Goal: Information Seeking & Learning: Learn about a topic

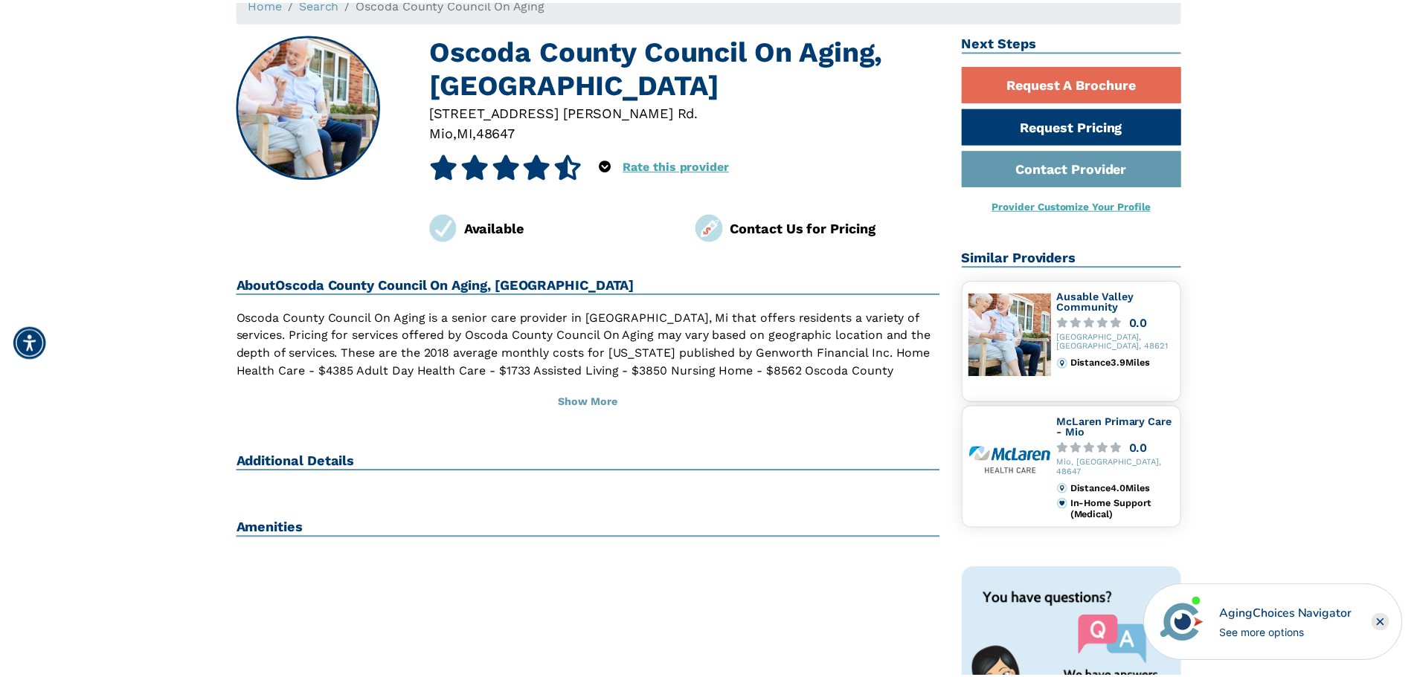
scroll to position [74, 0]
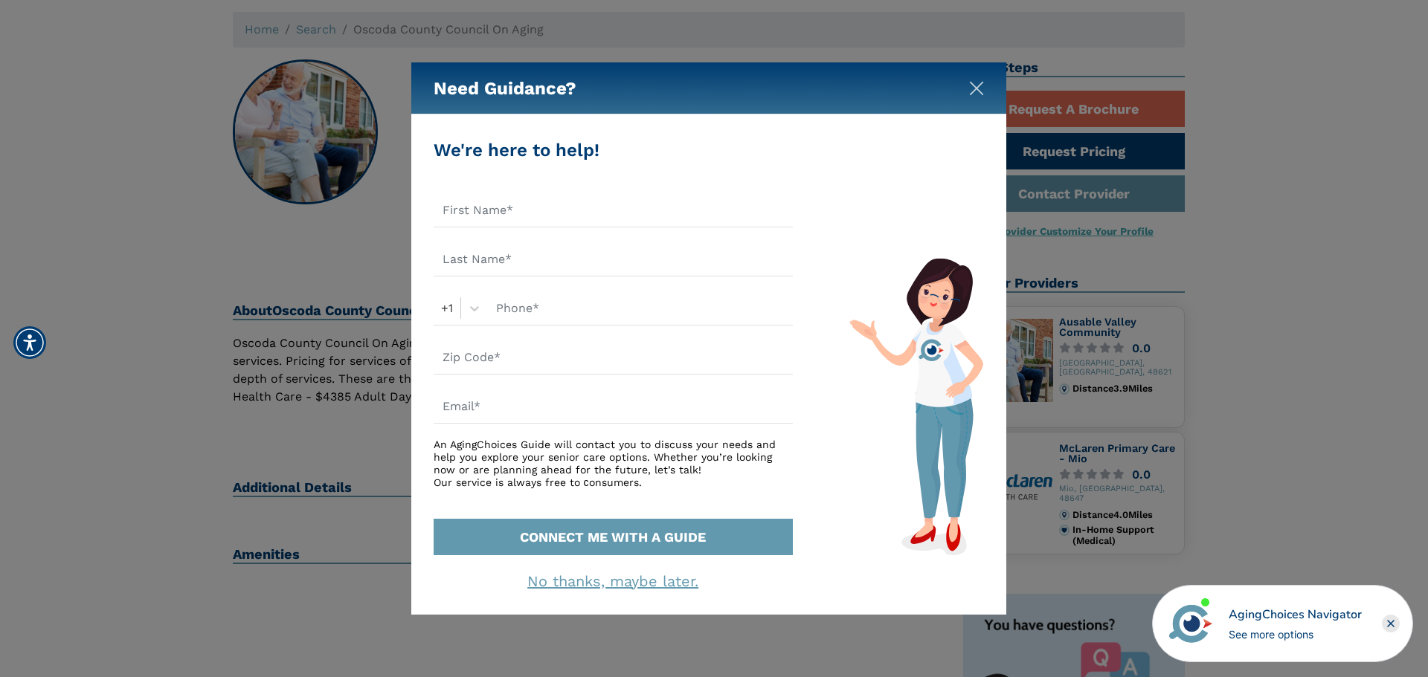
click at [976, 91] on img "Close" at bounding box center [976, 88] width 15 height 15
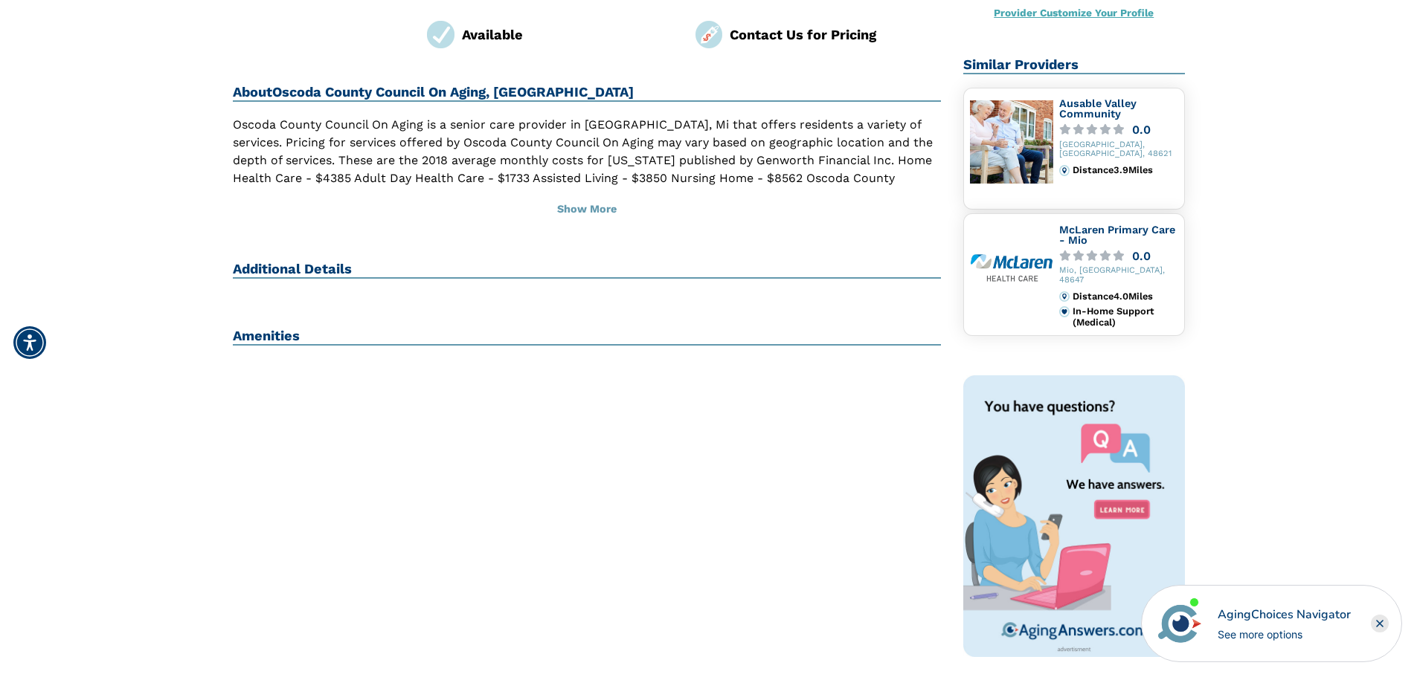
scroll to position [297, 0]
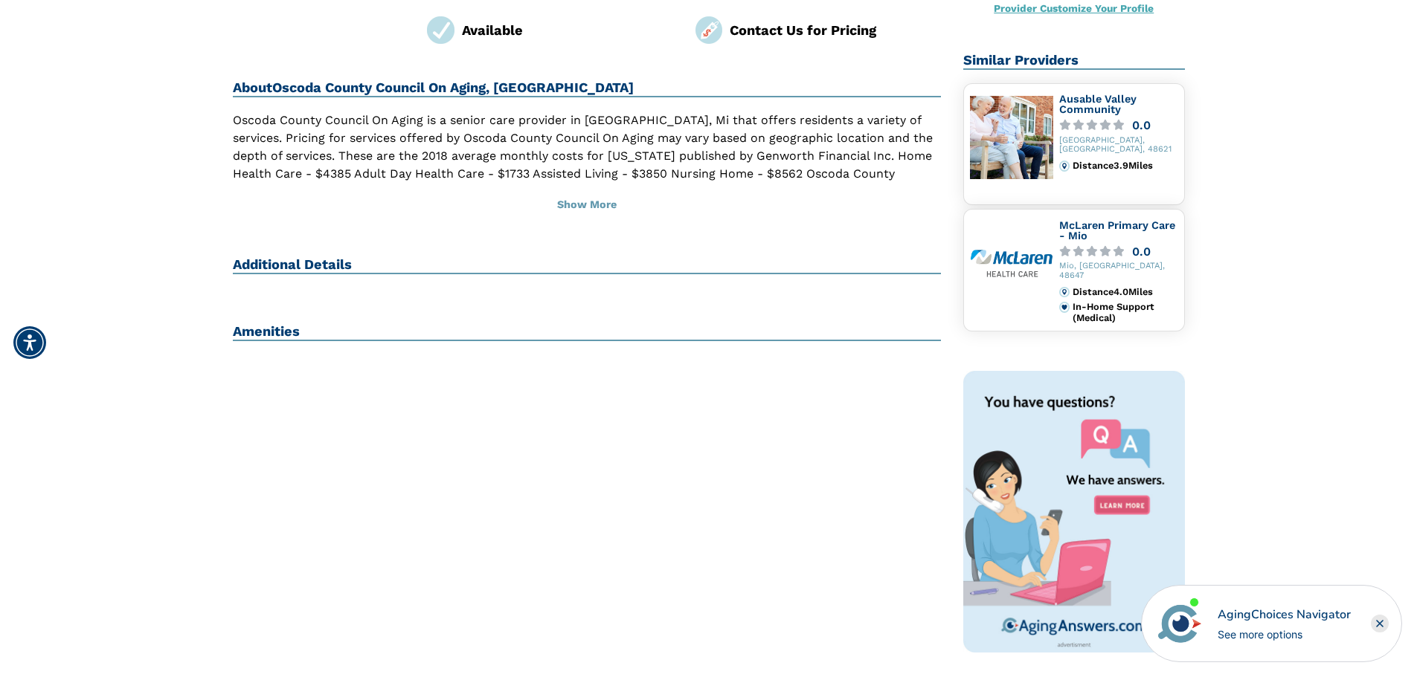
click at [243, 330] on h2 "Amenities" at bounding box center [587, 332] width 709 height 18
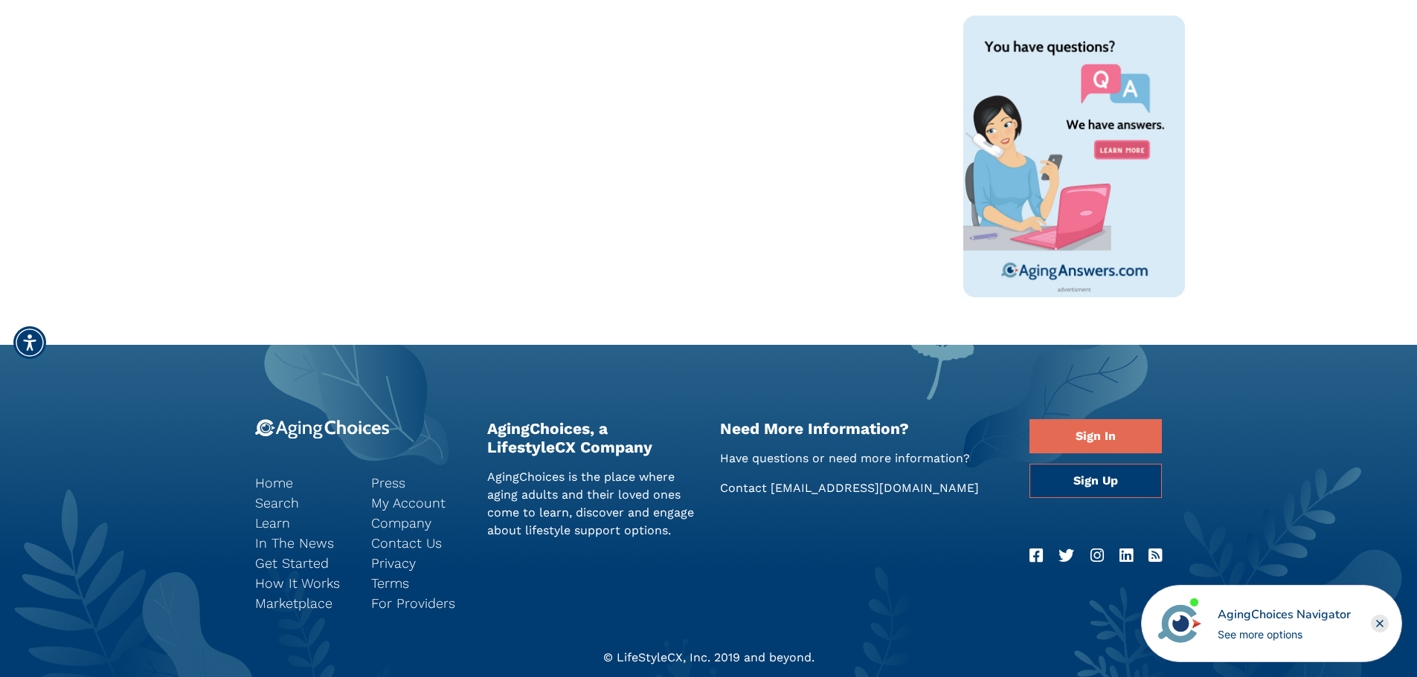
scroll to position [669, 0]
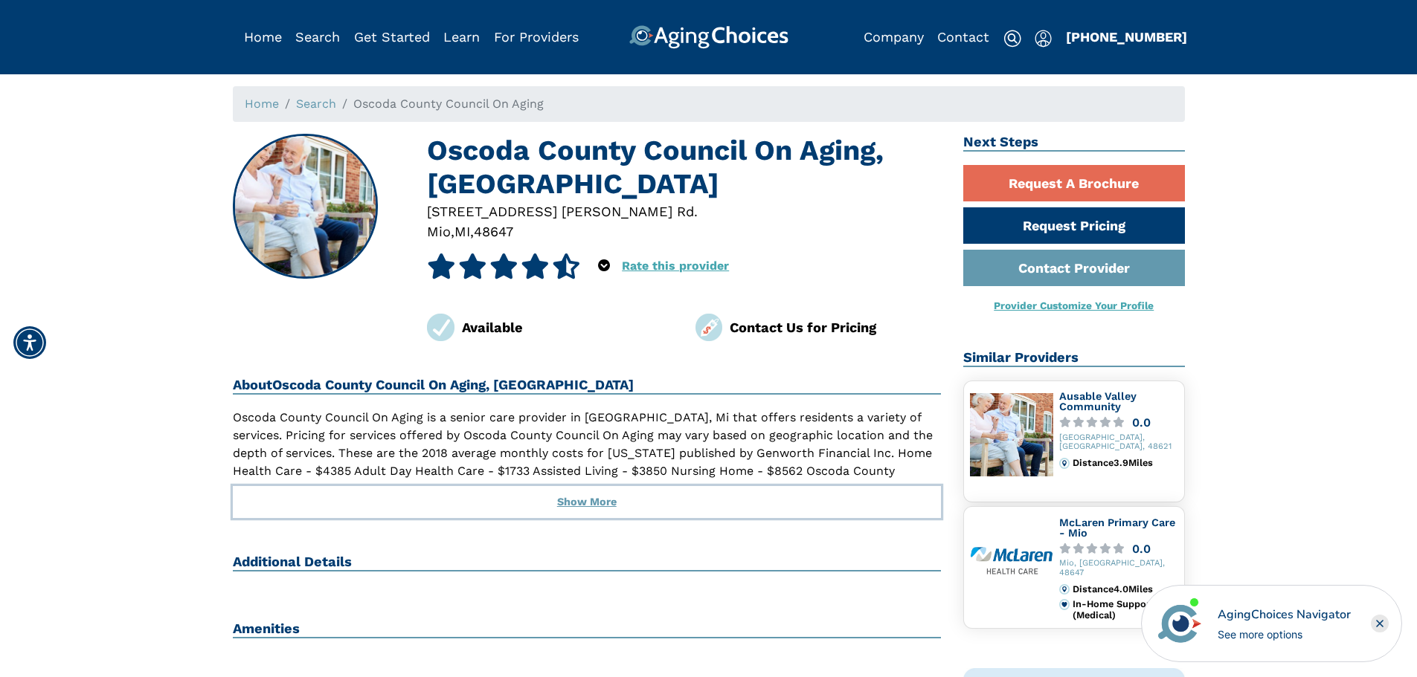
click at [608, 495] on button "Show More" at bounding box center [587, 502] width 709 height 33
